Goal: Transaction & Acquisition: Subscribe to service/newsletter

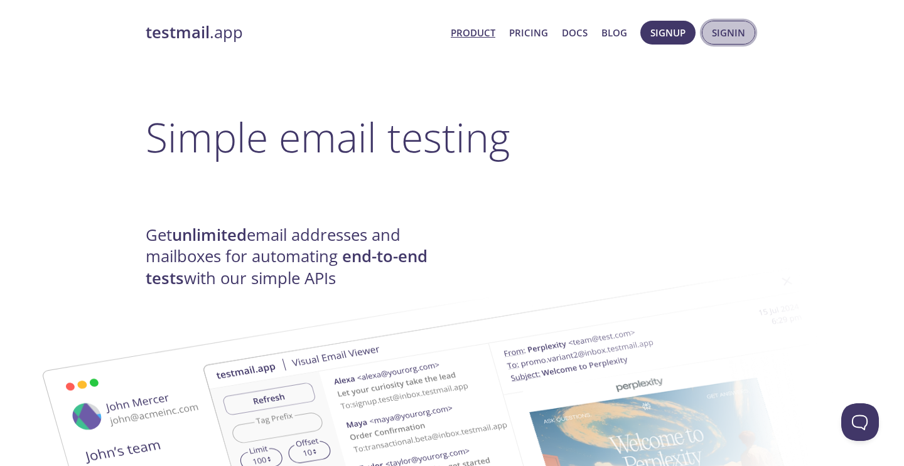
click at [712, 39] on span "Signin" at bounding box center [728, 32] width 33 height 16
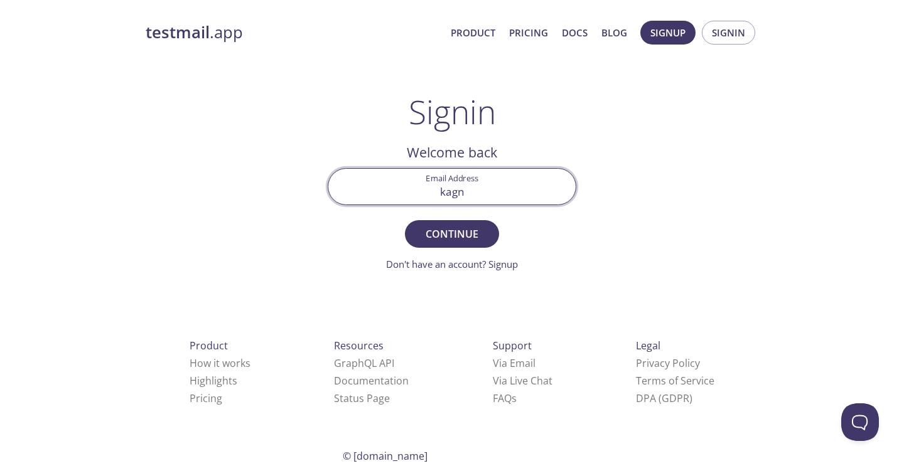
type input "[EMAIL_ADDRESS][DOMAIN_NAME]"
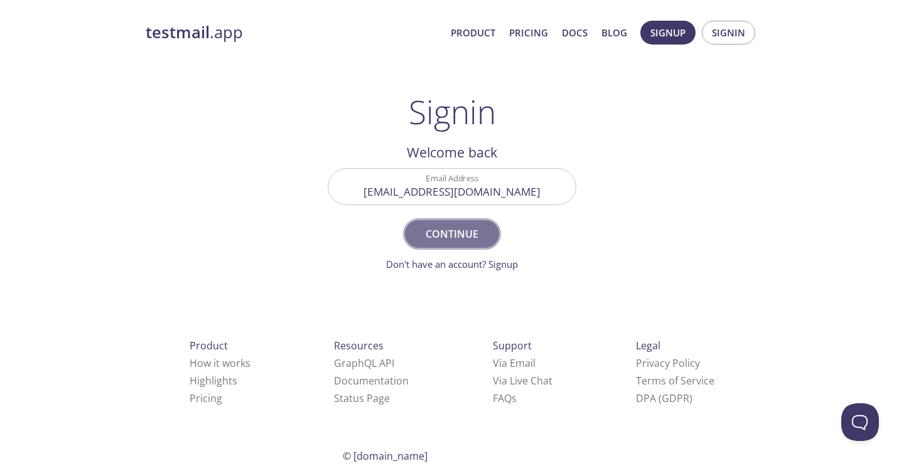
click at [443, 237] on span "Continue" at bounding box center [452, 234] width 67 height 18
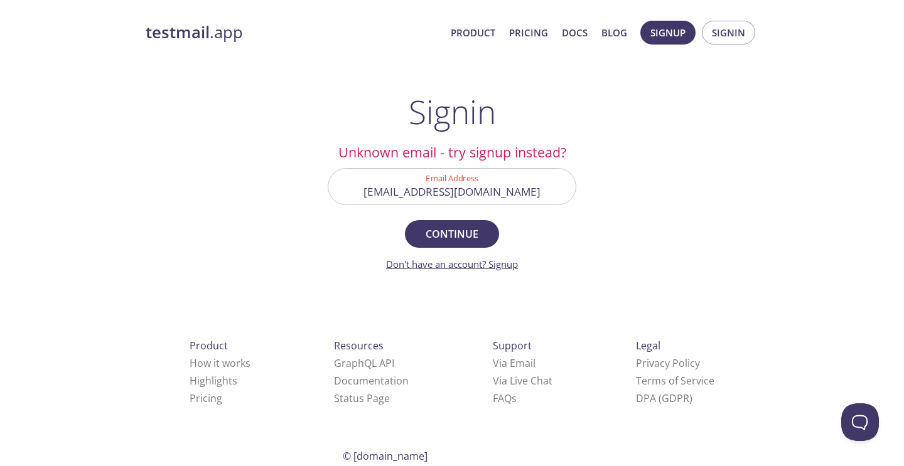
click at [455, 267] on link "Don't have an account? Signup" at bounding box center [452, 264] width 132 height 13
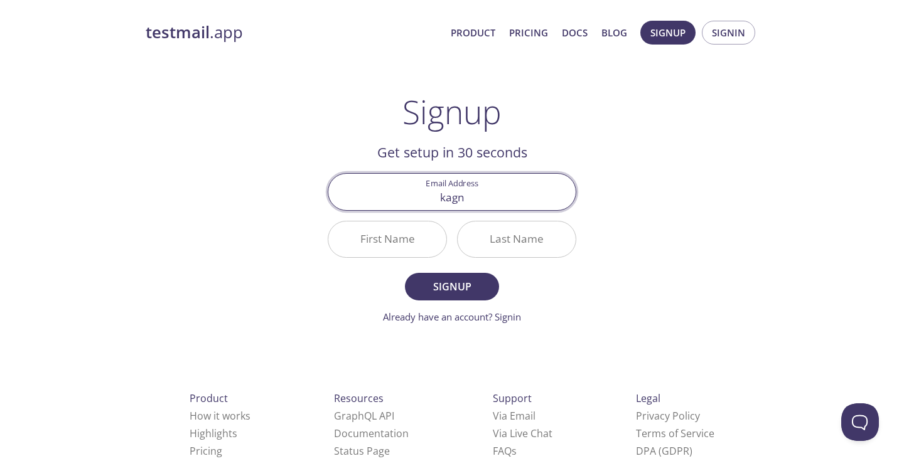
type input "[EMAIL_ADDRESS][DOMAIN_NAME]"
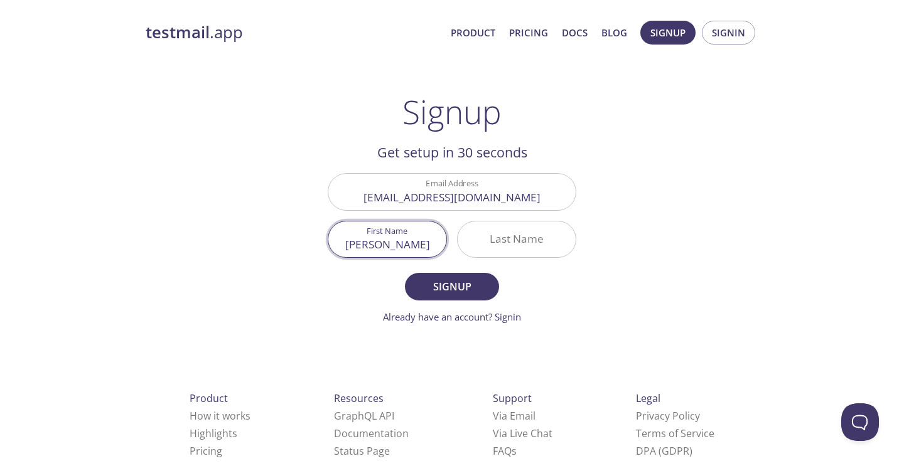
type input "[PERSON_NAME]"
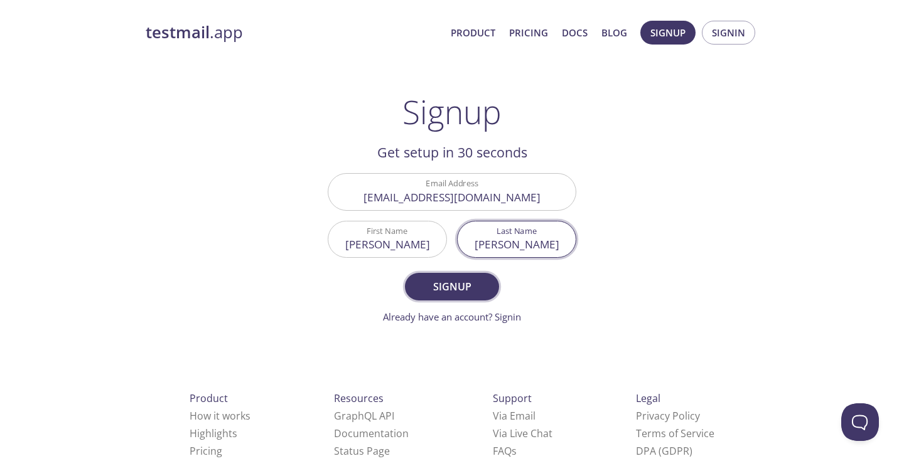
type input "[PERSON_NAME]"
click at [429, 297] on button "Signup" at bounding box center [452, 287] width 94 height 28
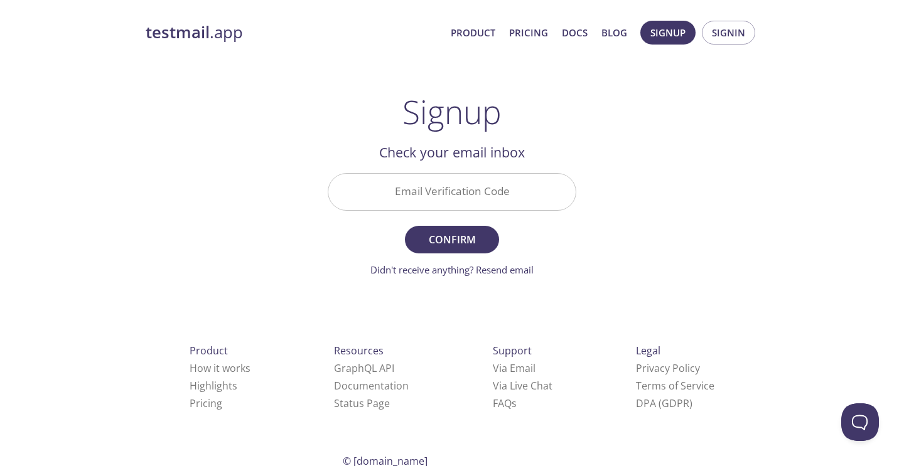
click at [437, 191] on input "Email Verification Code" at bounding box center [451, 192] width 247 height 36
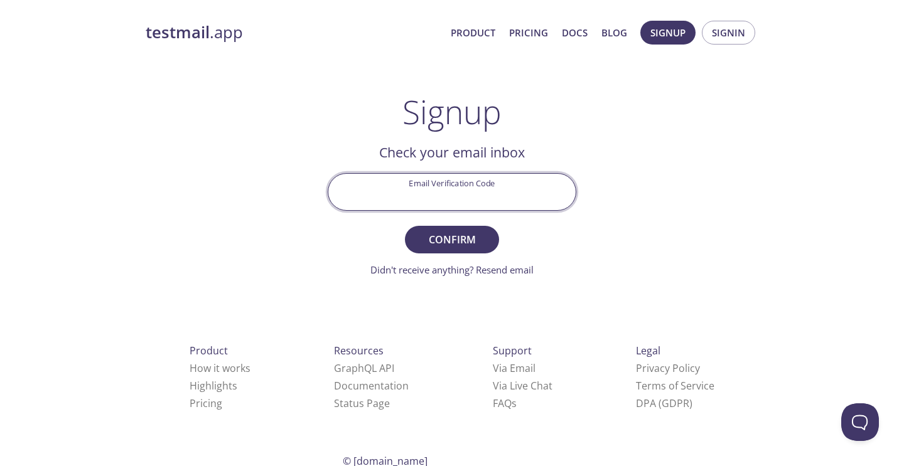
paste input "6JHRETZ"
type input "6JHRETZ"
click at [437, 239] on span "Confirm" at bounding box center [452, 240] width 67 height 18
